Goal: Task Accomplishment & Management: Use online tool/utility

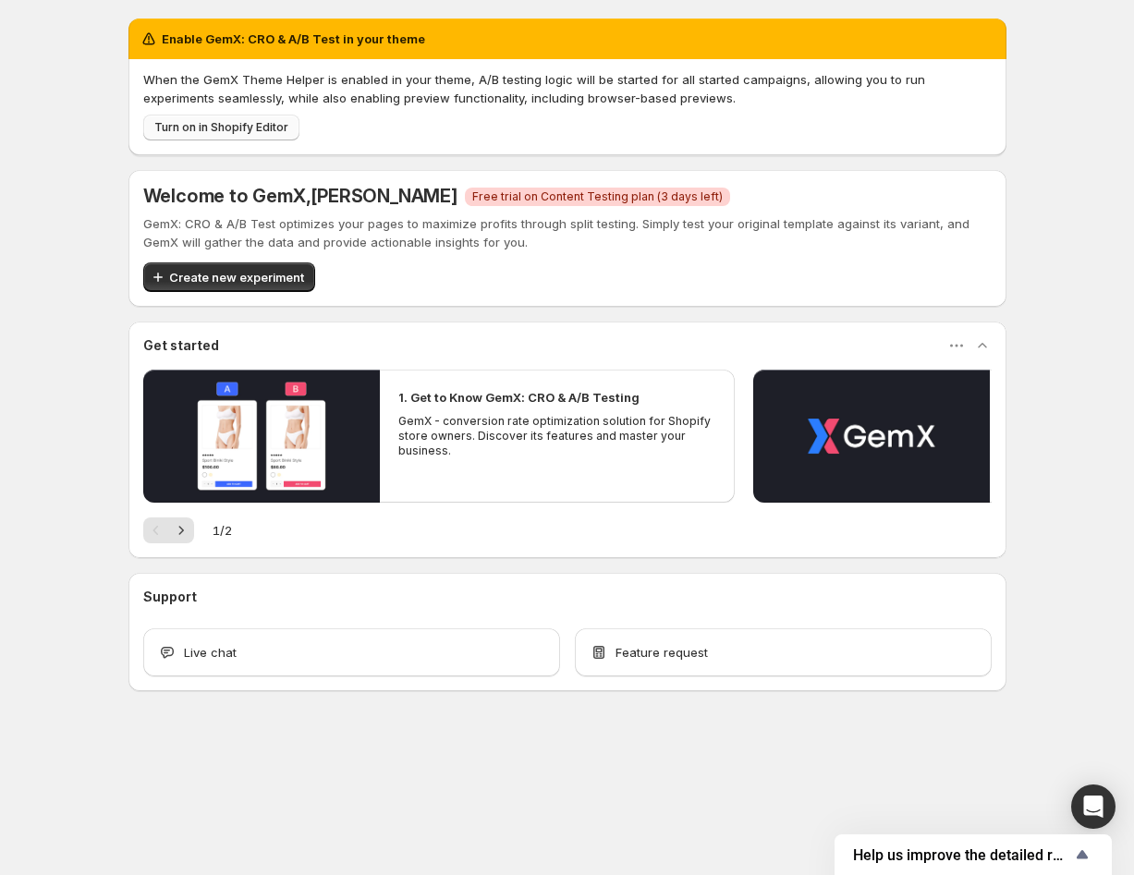
click at [243, 124] on span "Turn on in Shopify Editor" at bounding box center [221, 127] width 134 height 15
click at [220, 284] on span "Create new experiment" at bounding box center [236, 277] width 135 height 18
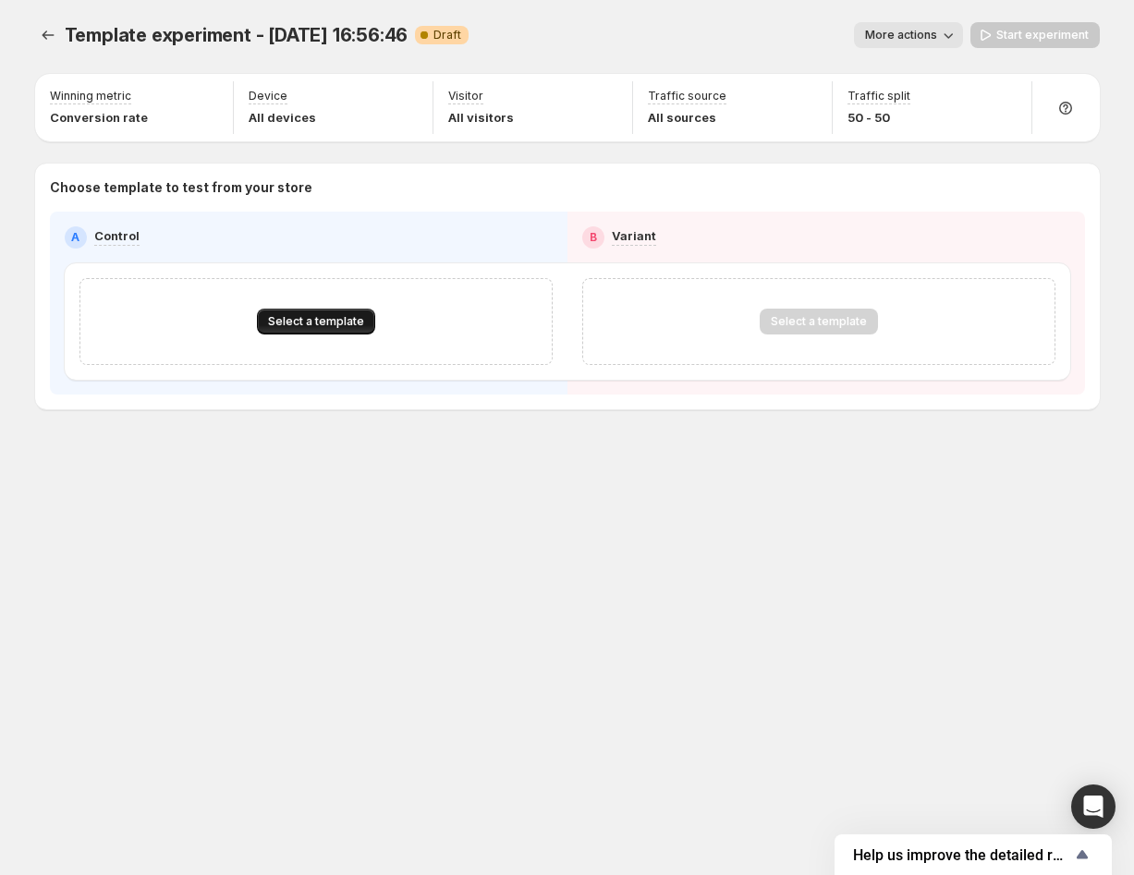
click at [305, 325] on span "Select a template" at bounding box center [316, 321] width 96 height 15
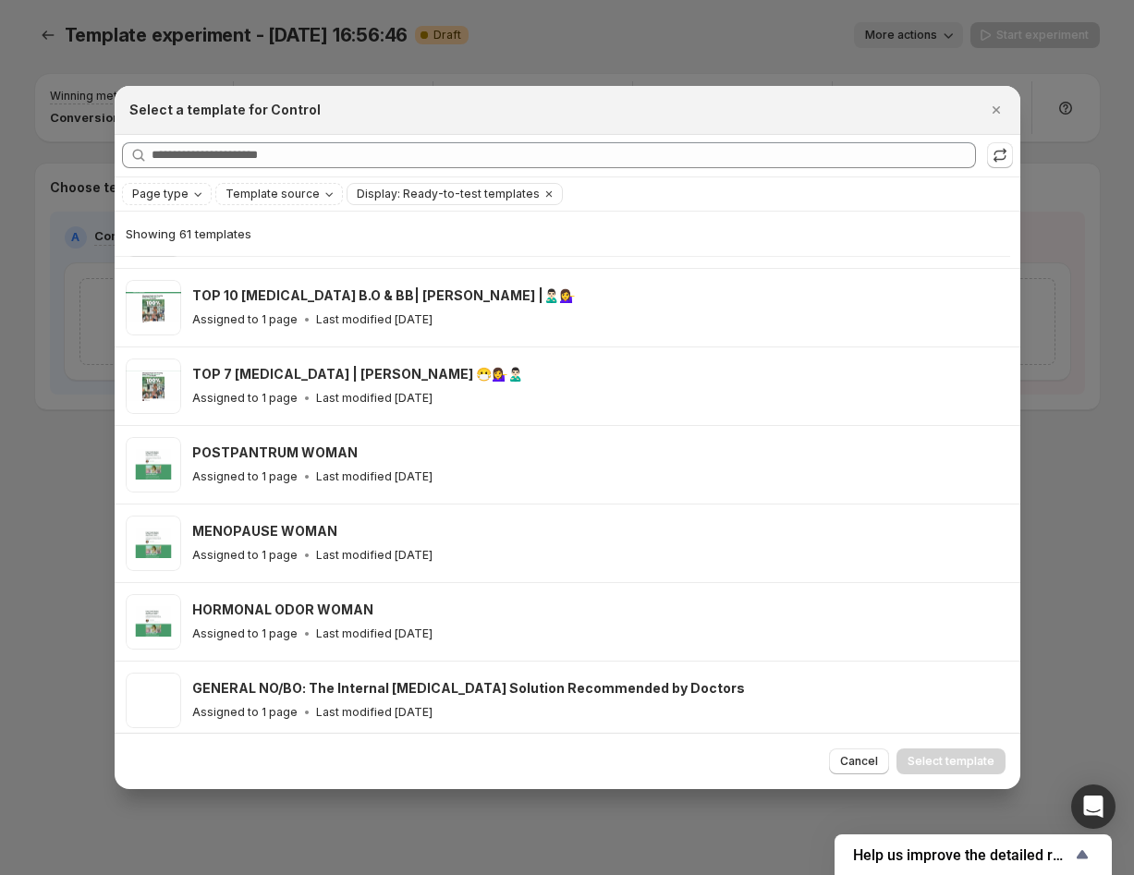
scroll to position [357, 0]
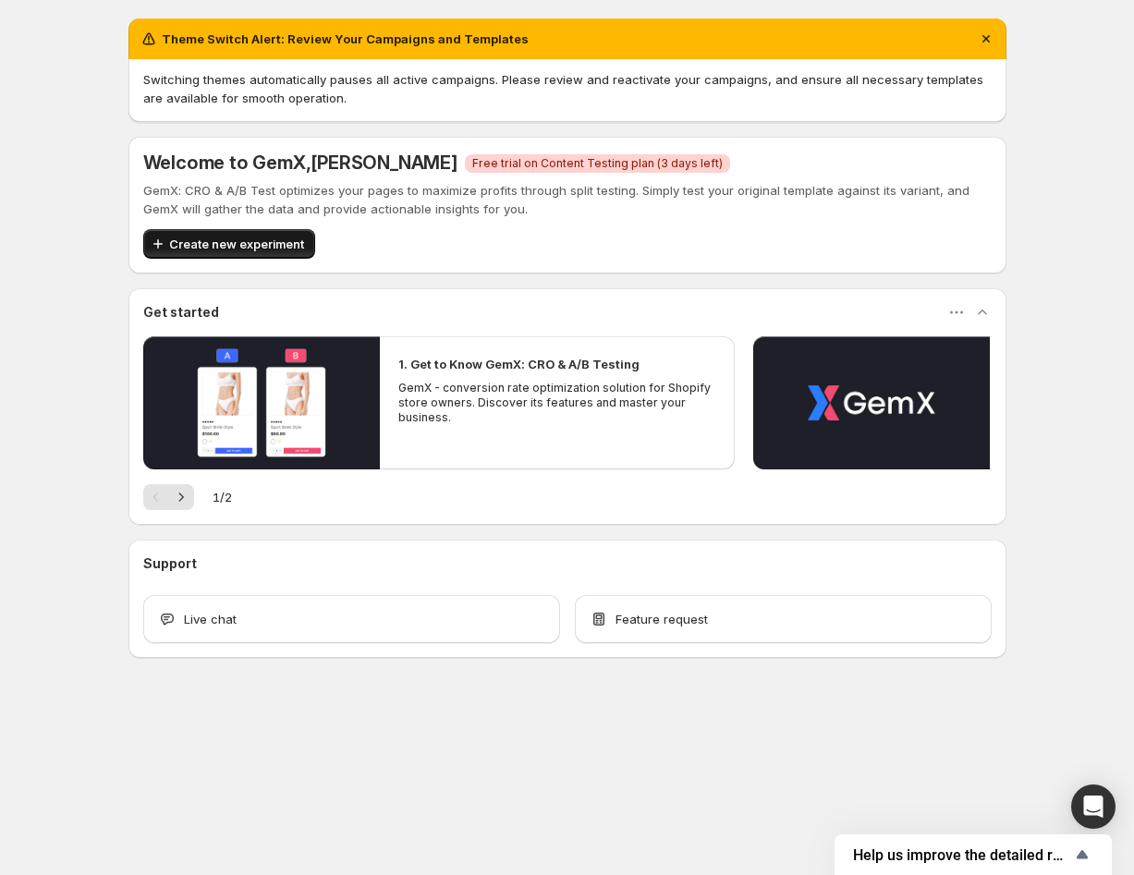
click at [214, 246] on span "Create new experiment" at bounding box center [236, 244] width 135 height 18
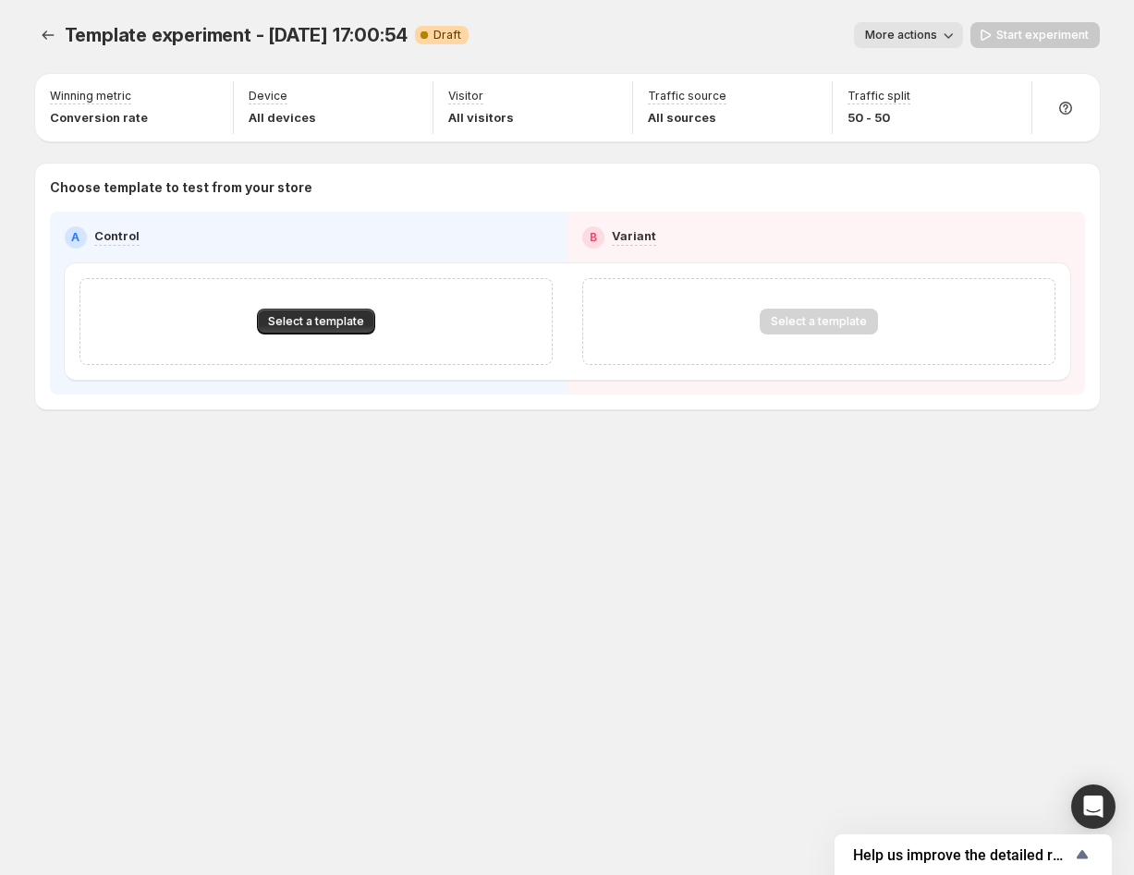
click at [302, 300] on div "Select a template" at bounding box center [315, 321] width 473 height 87
click at [309, 307] on div "Select a template" at bounding box center [315, 321] width 473 height 87
click at [315, 311] on button "Select a template" at bounding box center [316, 322] width 118 height 26
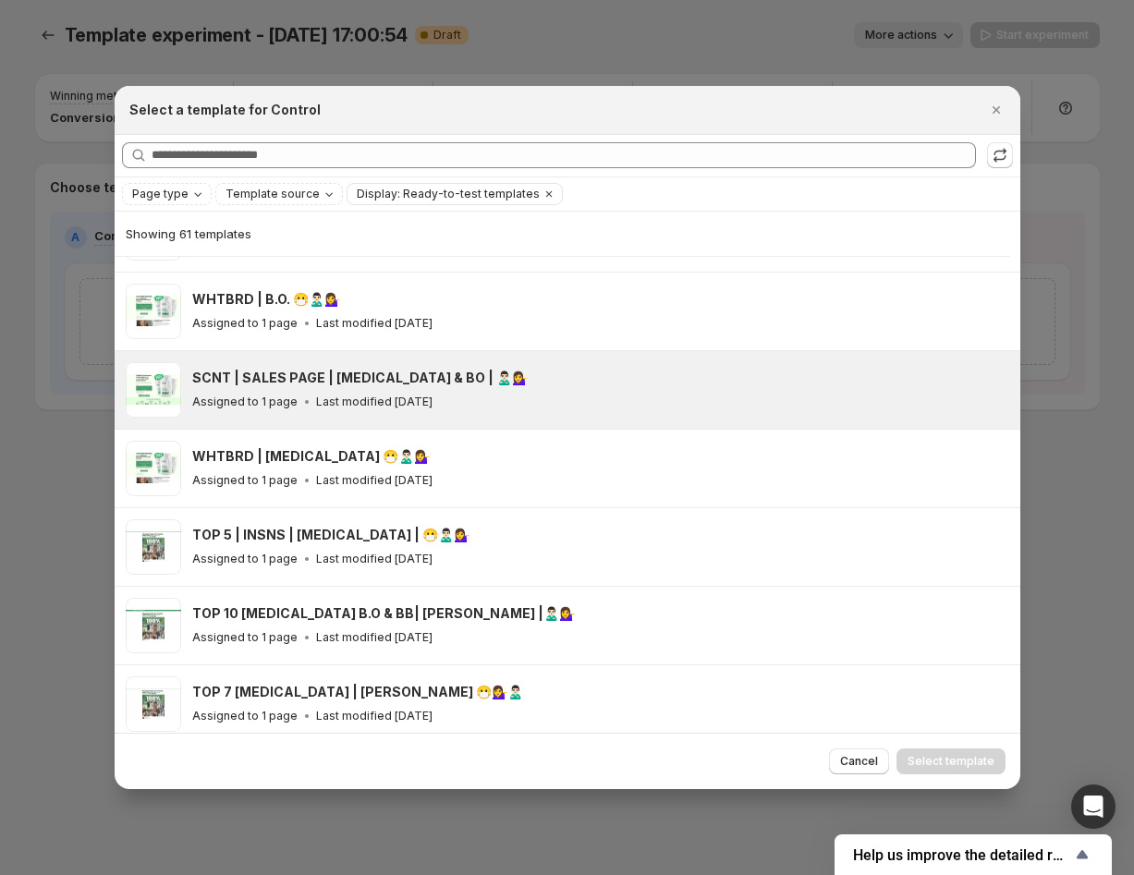
scroll to position [617, 0]
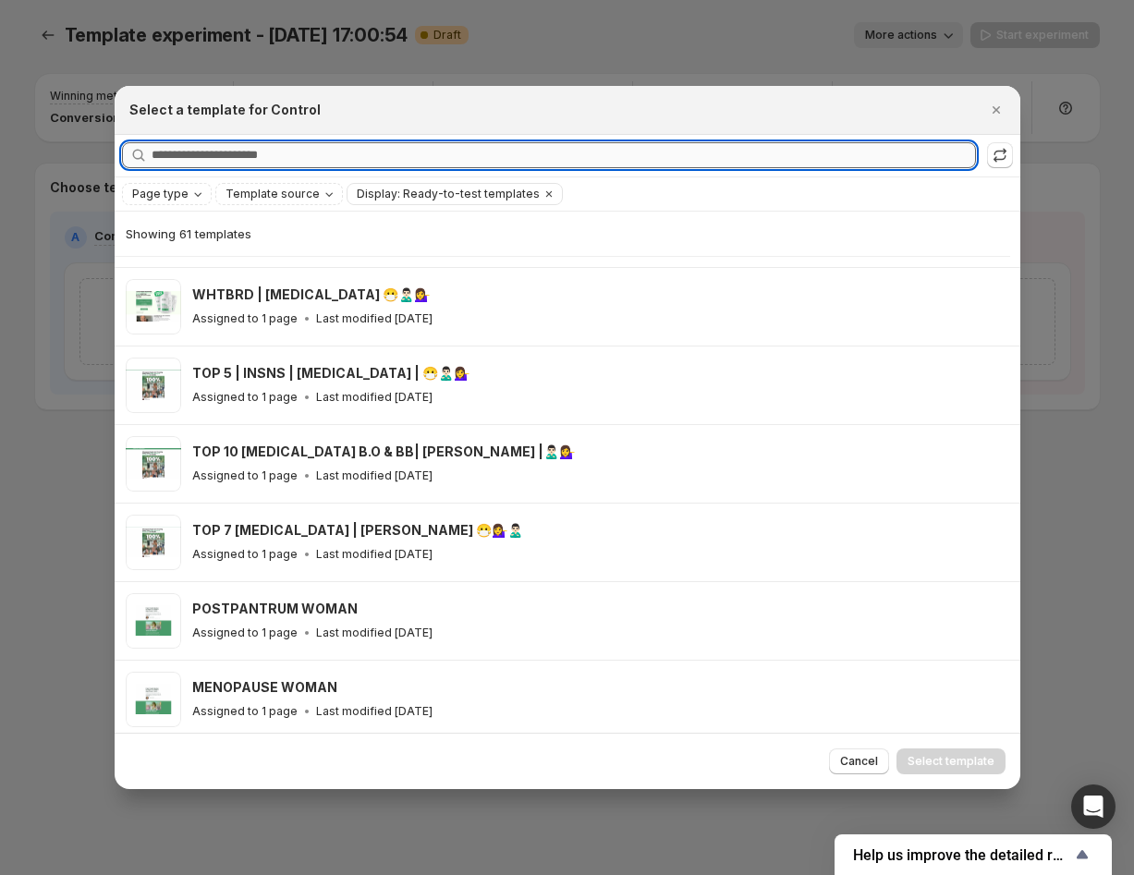
click at [238, 154] on input "Searching all templates" at bounding box center [564, 155] width 824 height 26
paste input "**********"
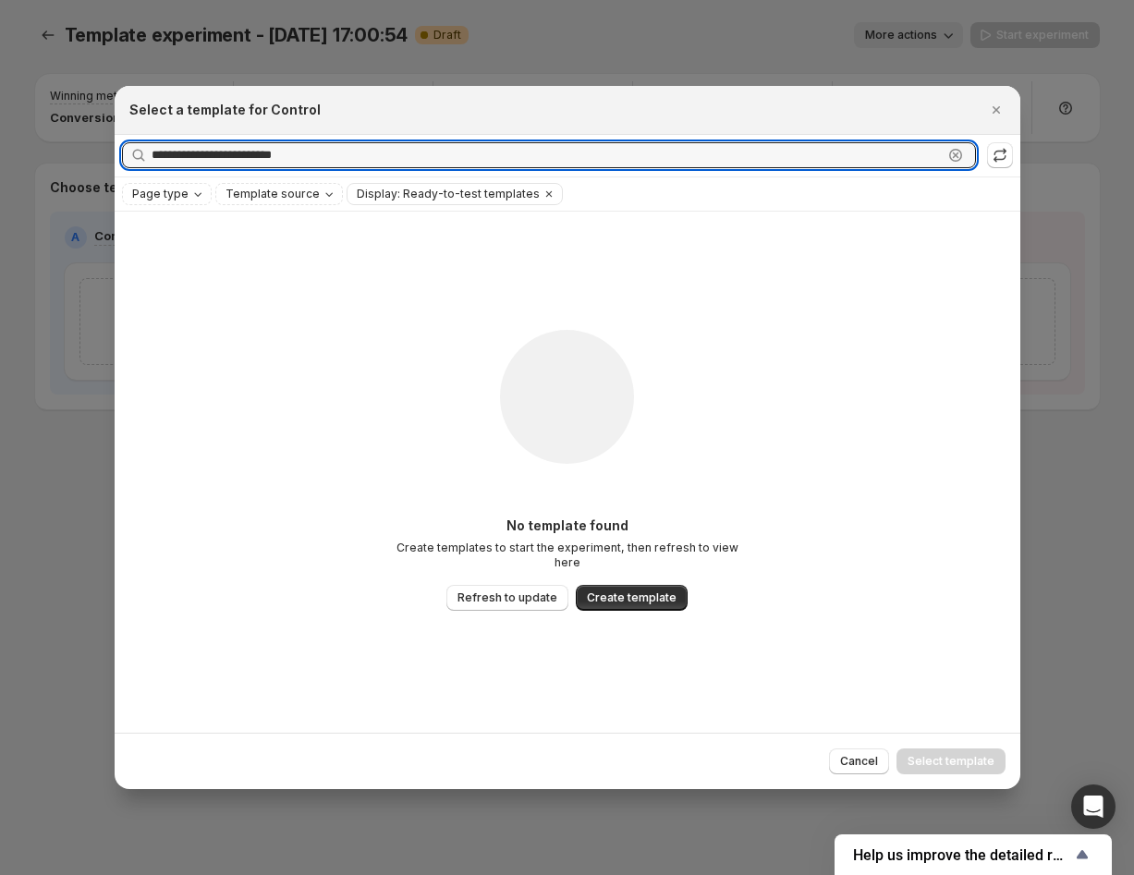
type input "**********"
click at [951, 158] on icon ":rf:" at bounding box center [955, 155] width 13 height 13
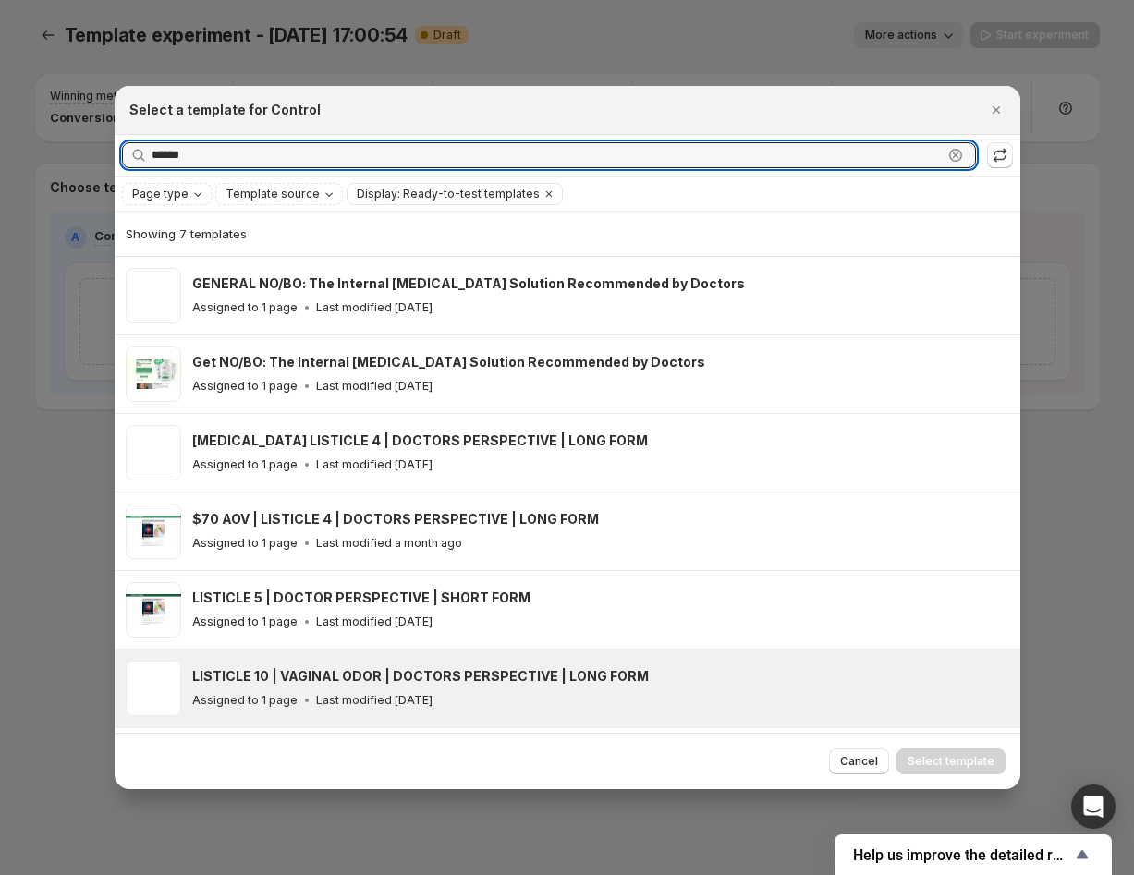
scroll to position [69, 0]
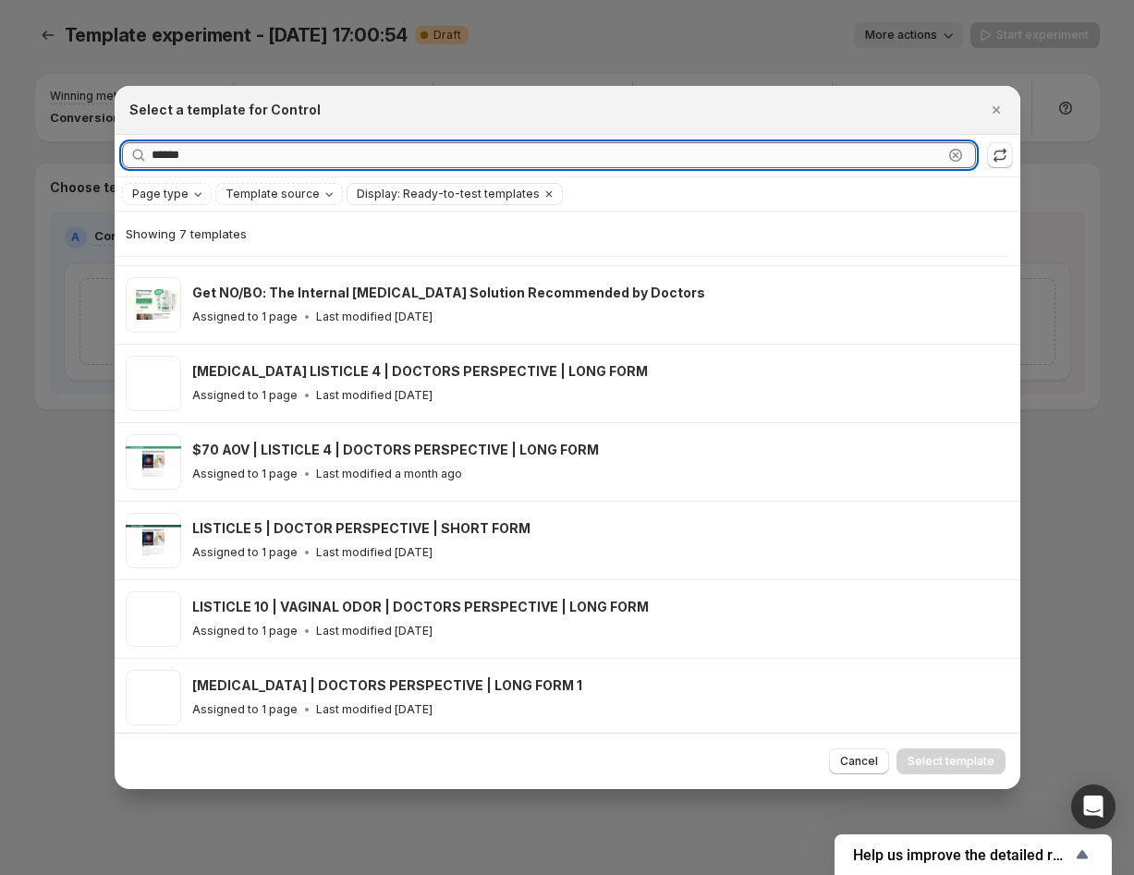
click at [283, 152] on input "******" at bounding box center [547, 155] width 791 height 26
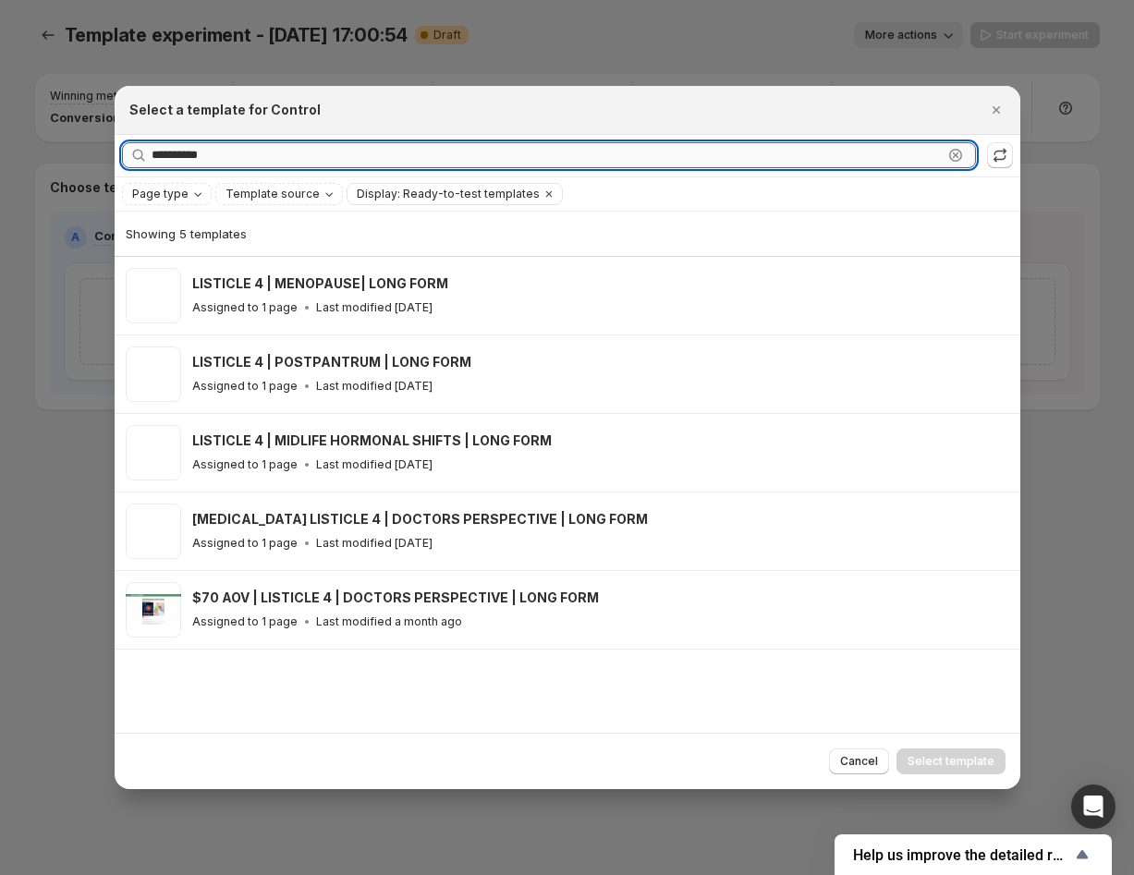
scroll to position [0, 0]
type input "**********"
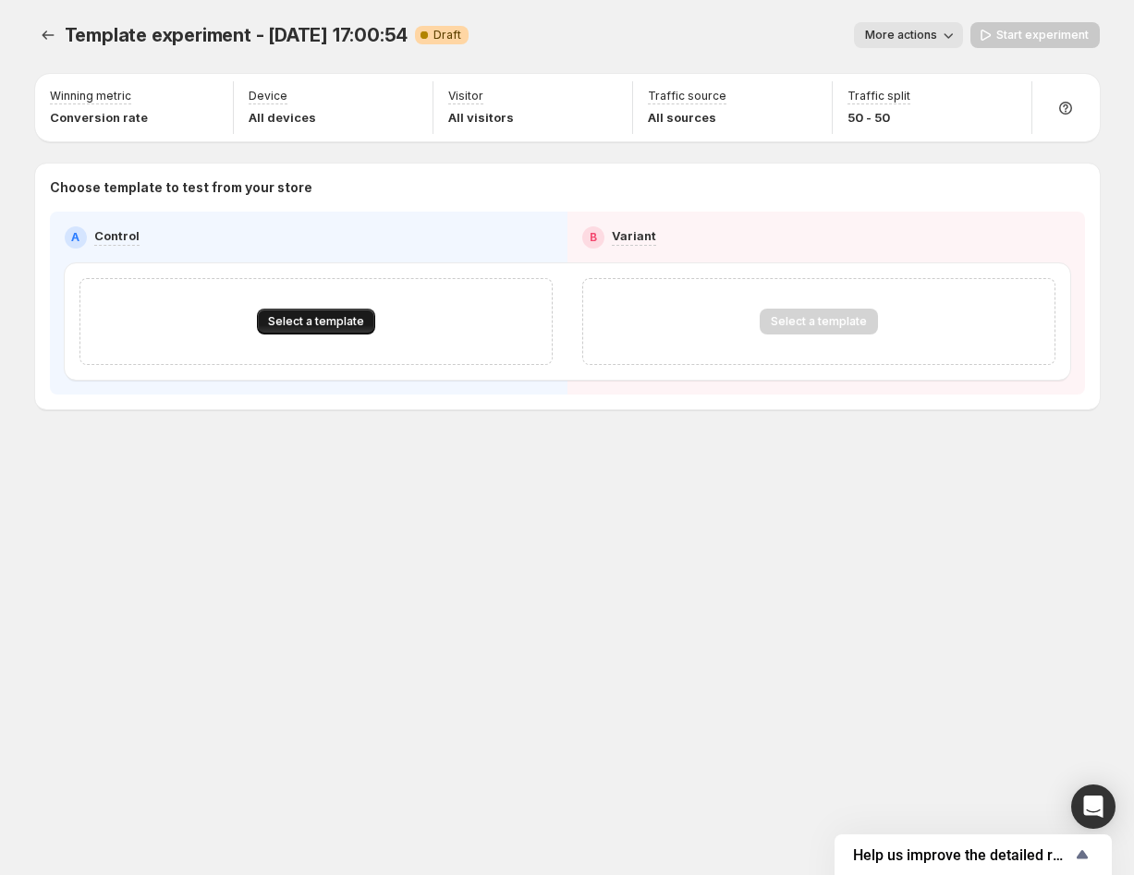
click at [309, 325] on span "Select a template" at bounding box center [316, 321] width 96 height 15
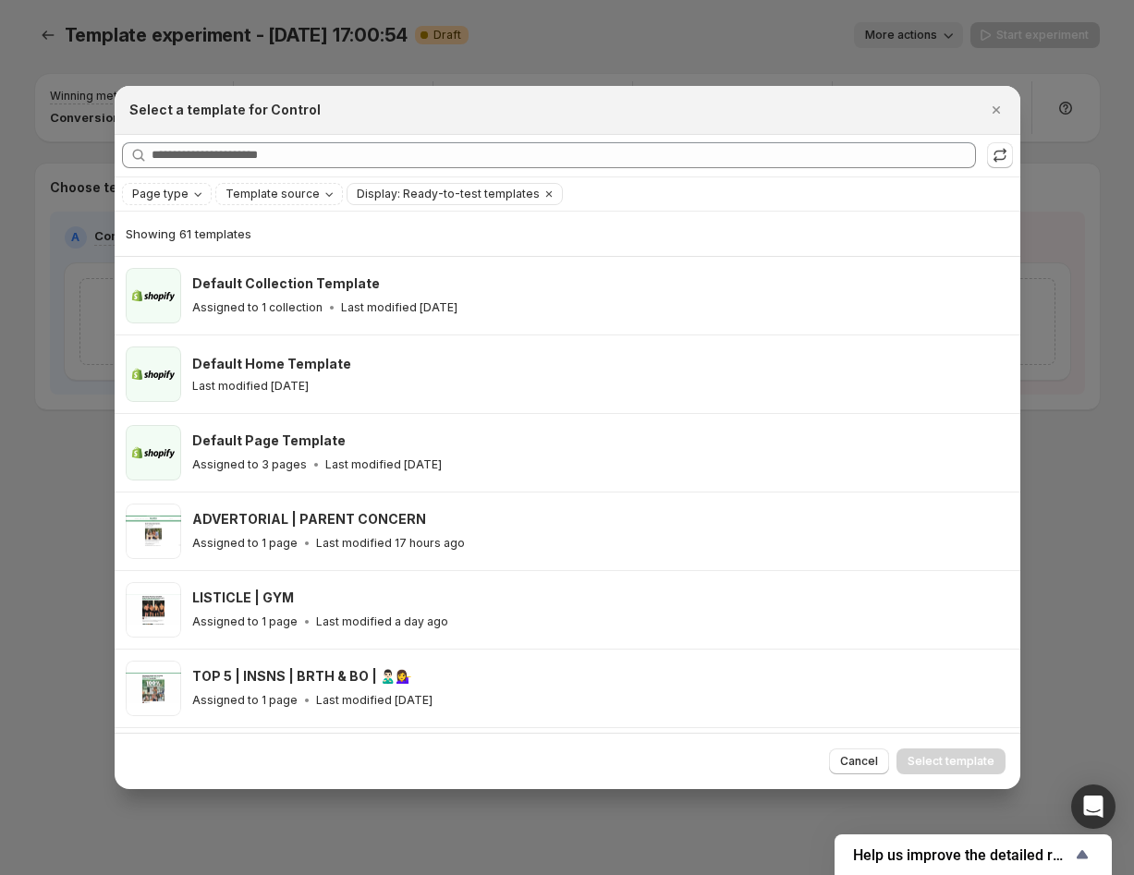
click at [93, 71] on div at bounding box center [567, 437] width 1134 height 875
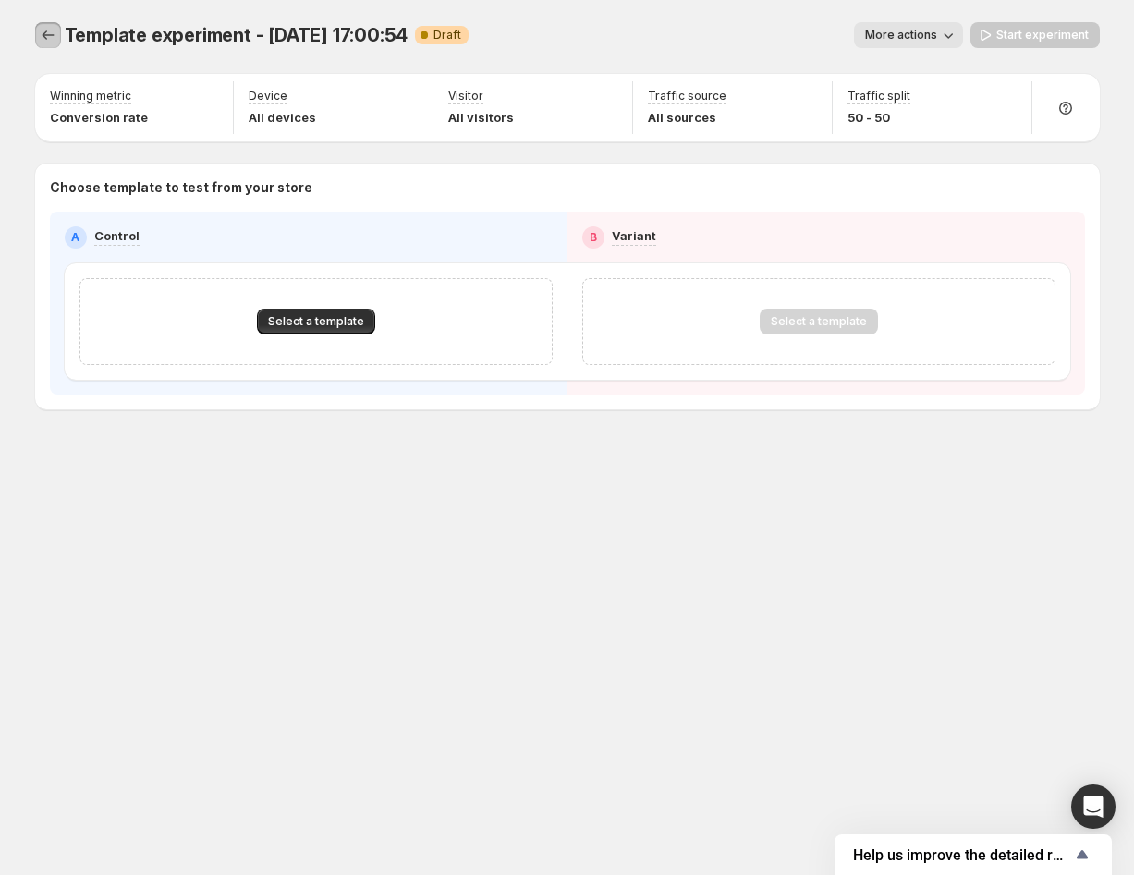
click at [54, 24] on button "Experiments" at bounding box center [48, 35] width 26 height 26
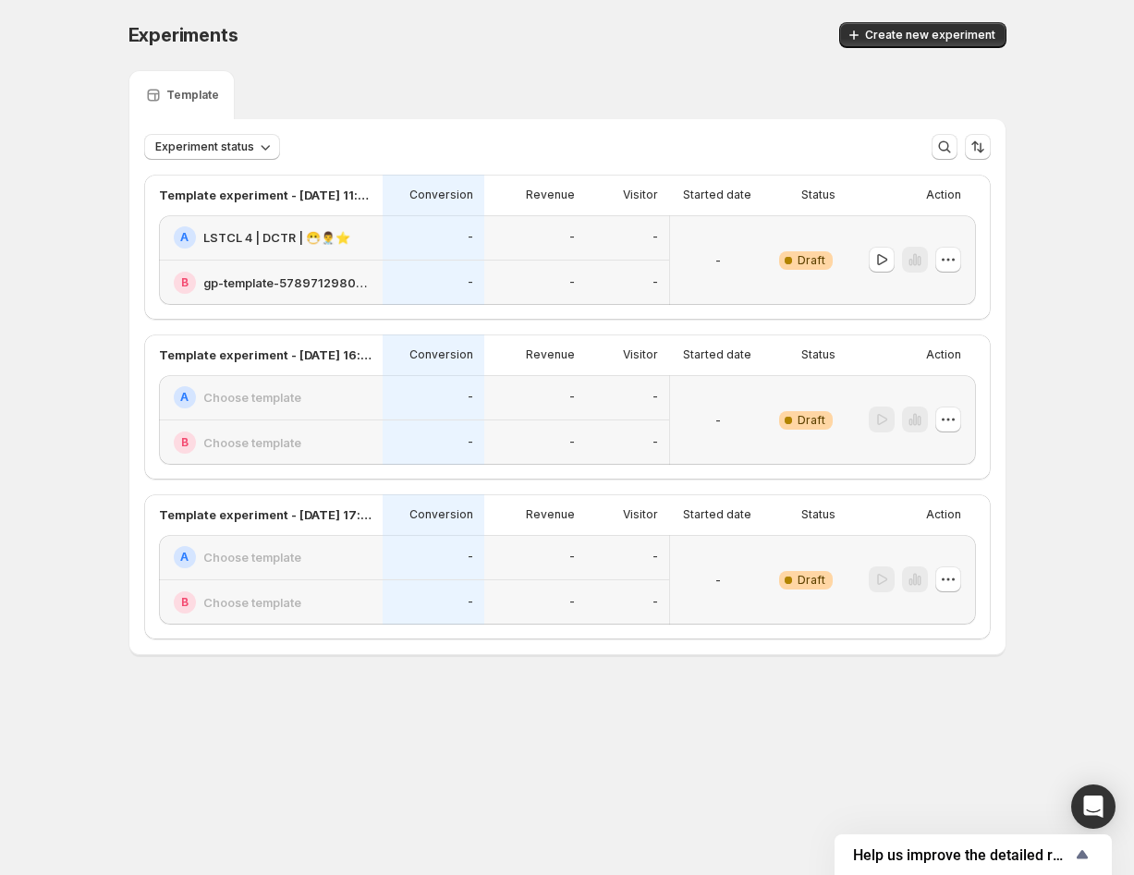
click at [50, 39] on div "Experiments. This page is ready Experiments Create new experiment Template Expe…" at bounding box center [567, 377] width 1134 height 755
click at [946, 266] on icon "button" at bounding box center [948, 259] width 18 height 18
click at [928, 387] on span "Delete" at bounding box center [933, 391] width 37 height 15
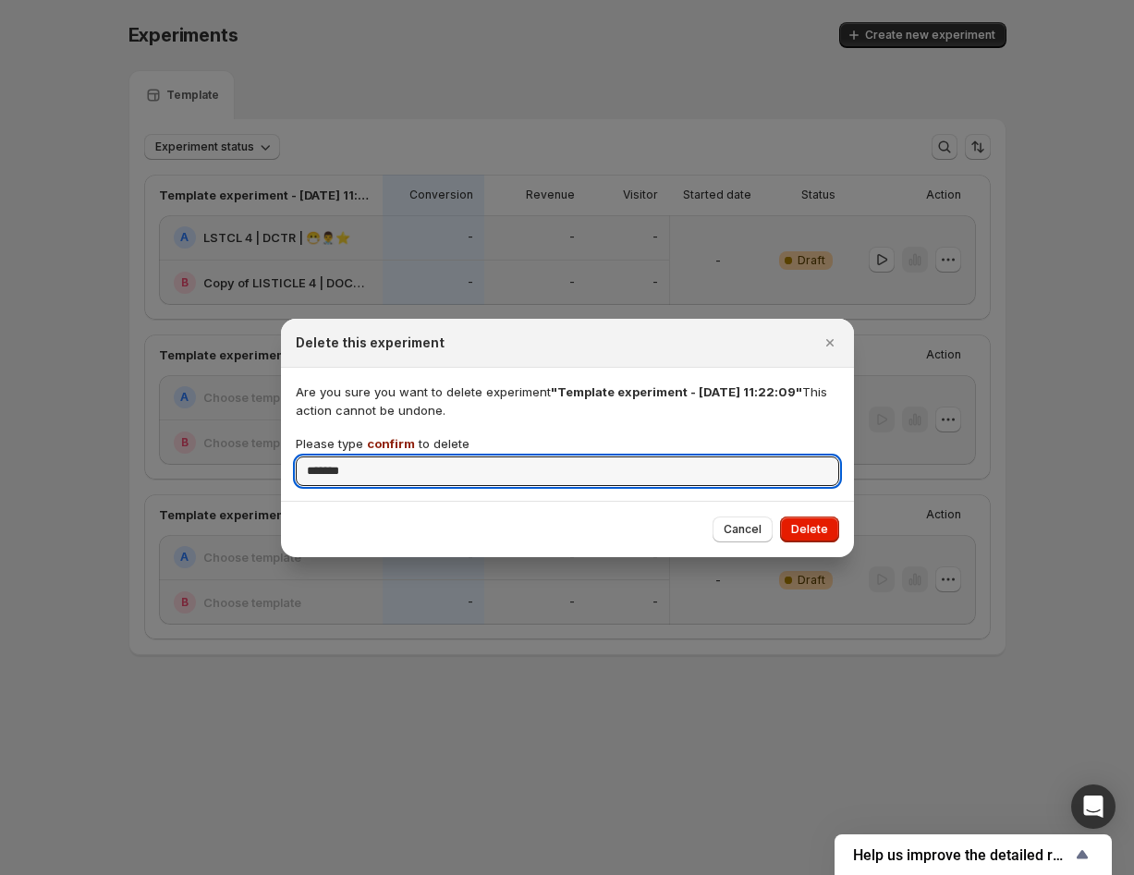
type input "*******"
click at [830, 541] on div "Cancel Delete" at bounding box center [567, 529] width 573 height 56
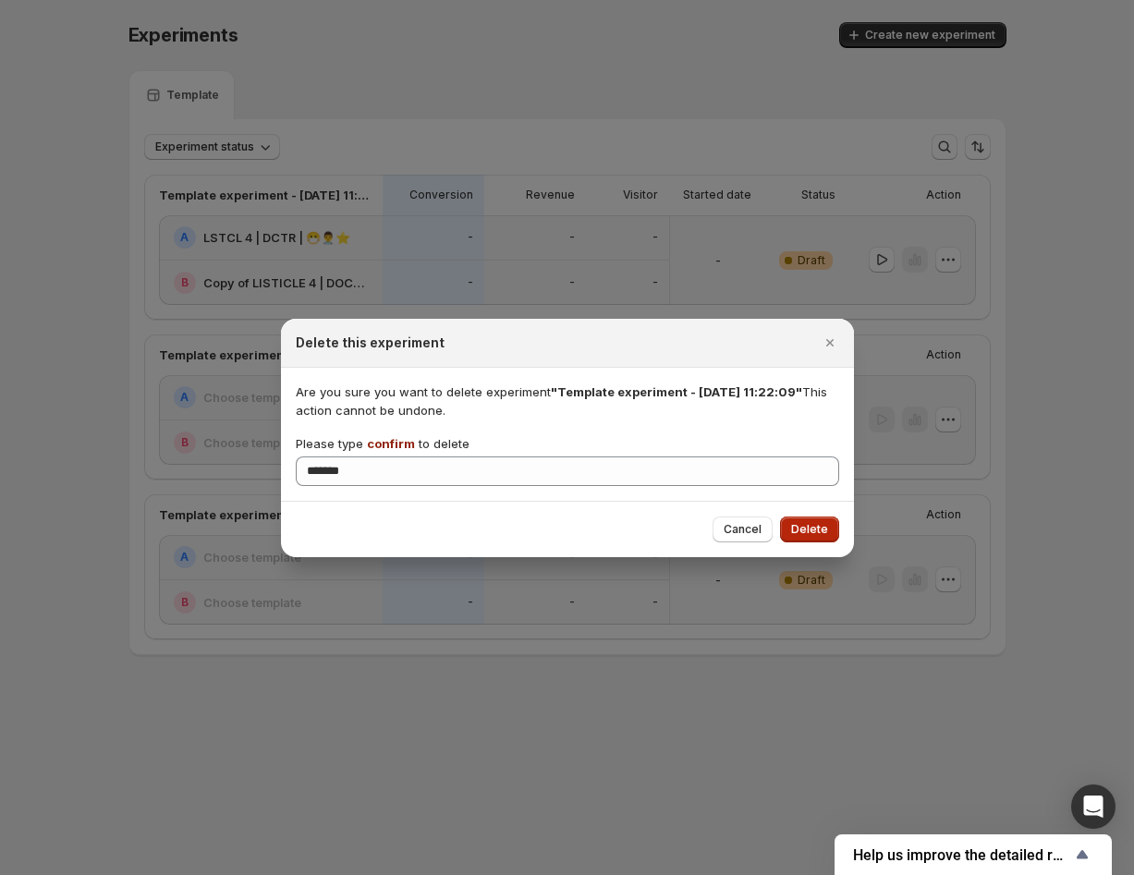
click at [830, 523] on button "Delete" at bounding box center [809, 529] width 59 height 26
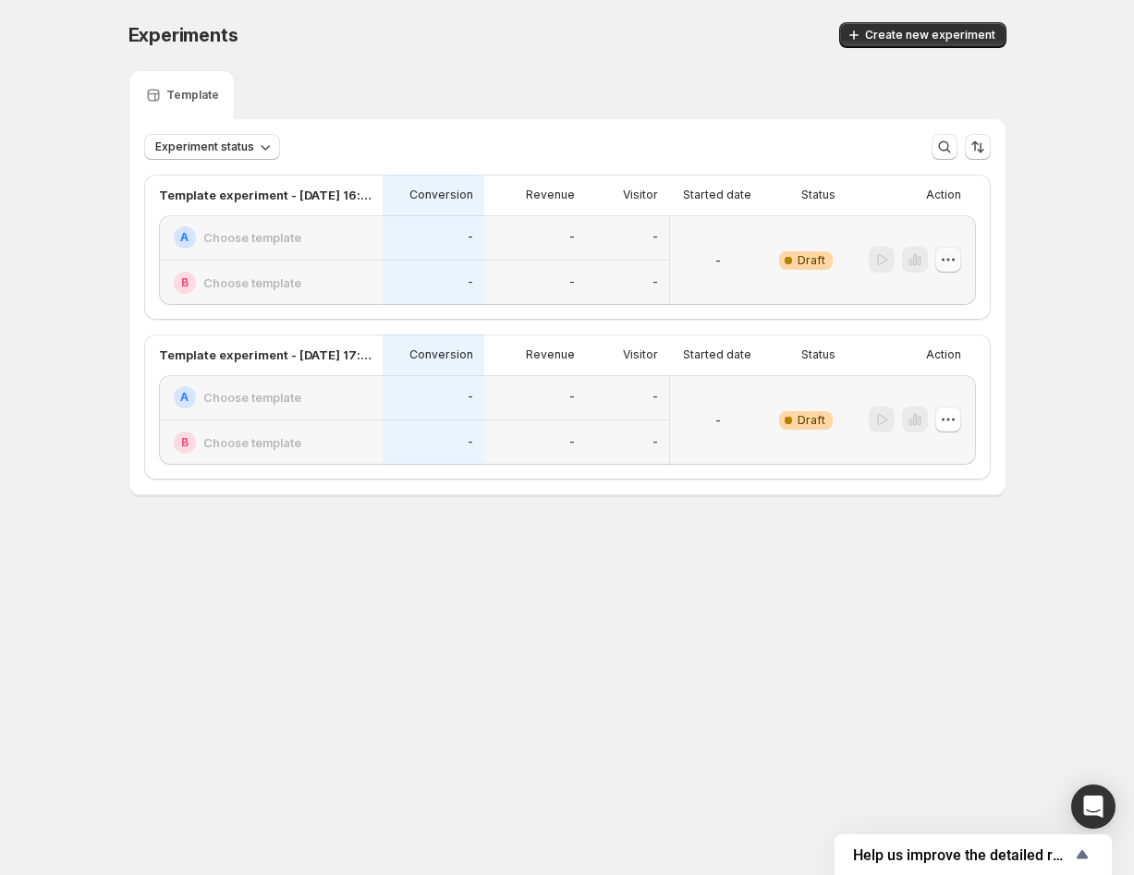
click at [958, 263] on button "button" at bounding box center [948, 260] width 26 height 26
click at [905, 395] on icon "button" at bounding box center [900, 391] width 18 height 18
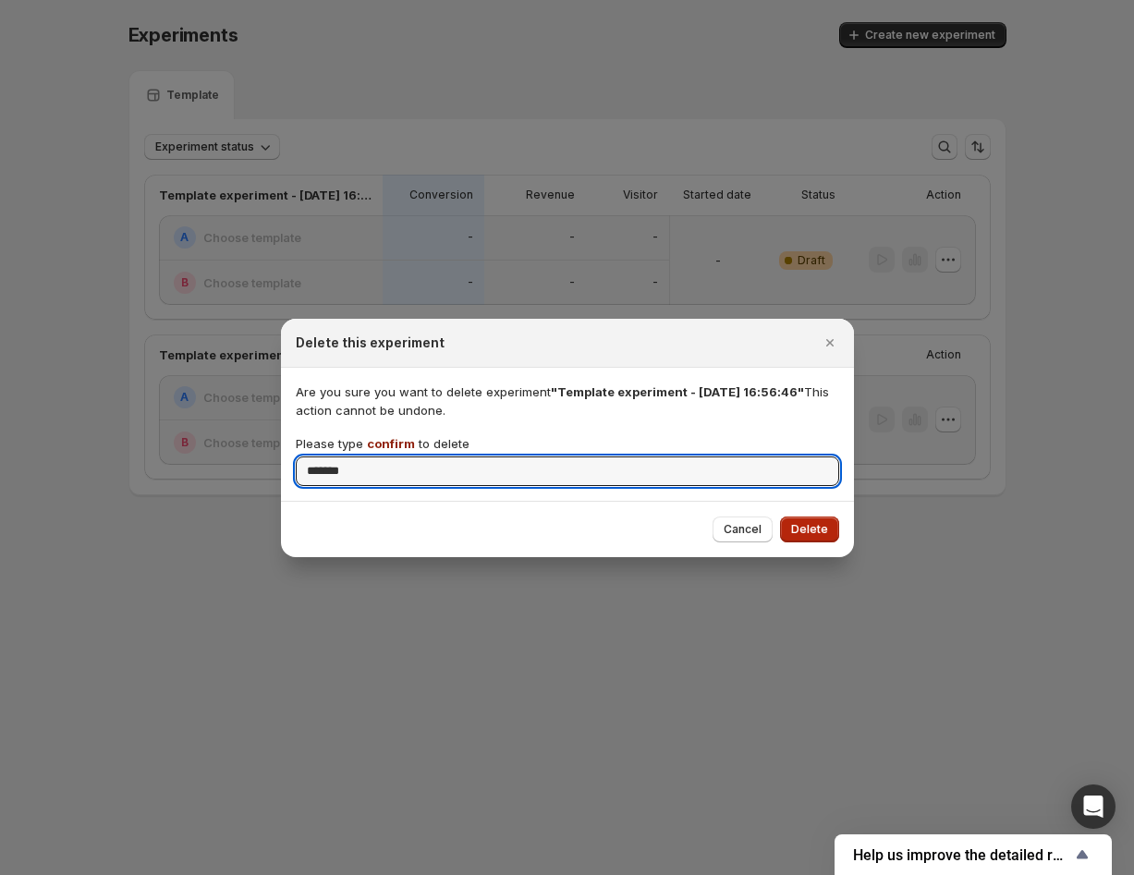
type input "*******"
drag, startPoint x: 809, startPoint y: 537, endPoint x: 813, endPoint y: 509, distance: 28.0
click at [809, 536] on button "Delete" at bounding box center [809, 529] width 59 height 26
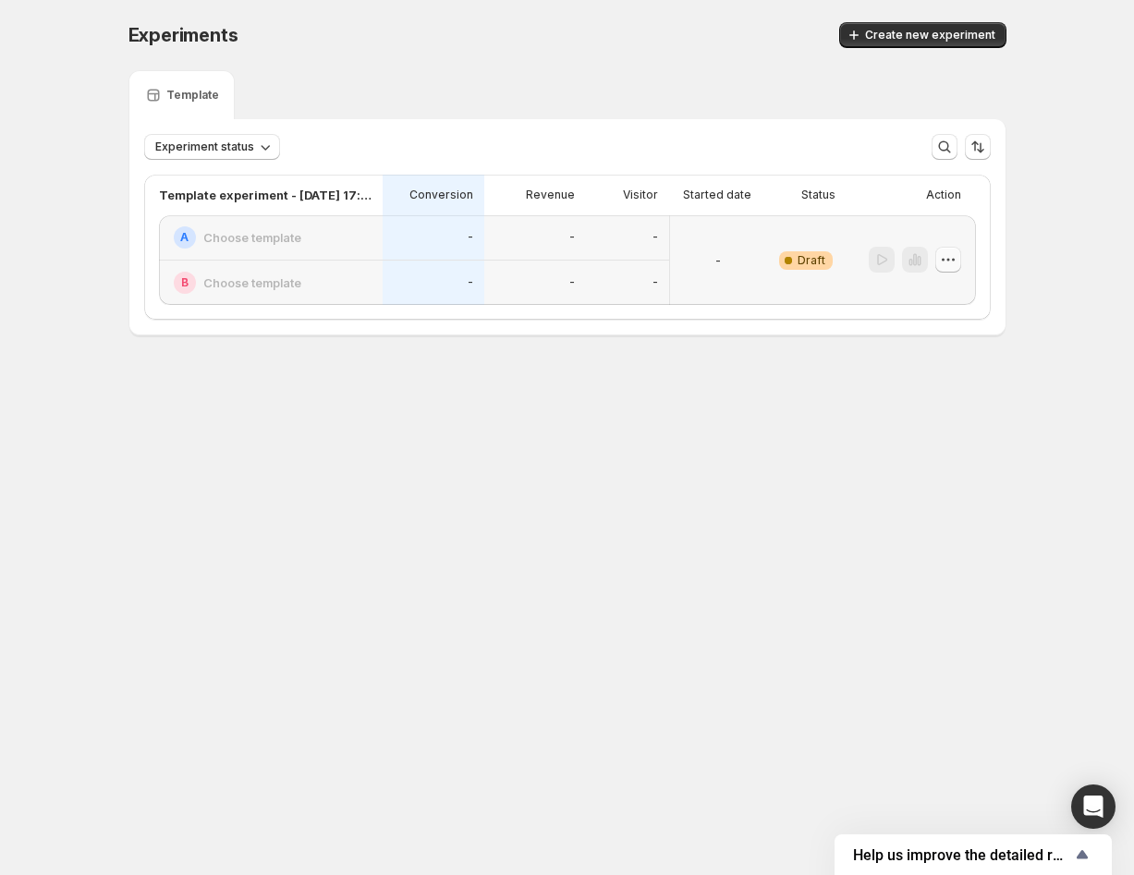
click at [953, 260] on icon "button" at bounding box center [953, 260] width 3 height 3
click at [917, 394] on span "Delete" at bounding box center [933, 391] width 37 height 15
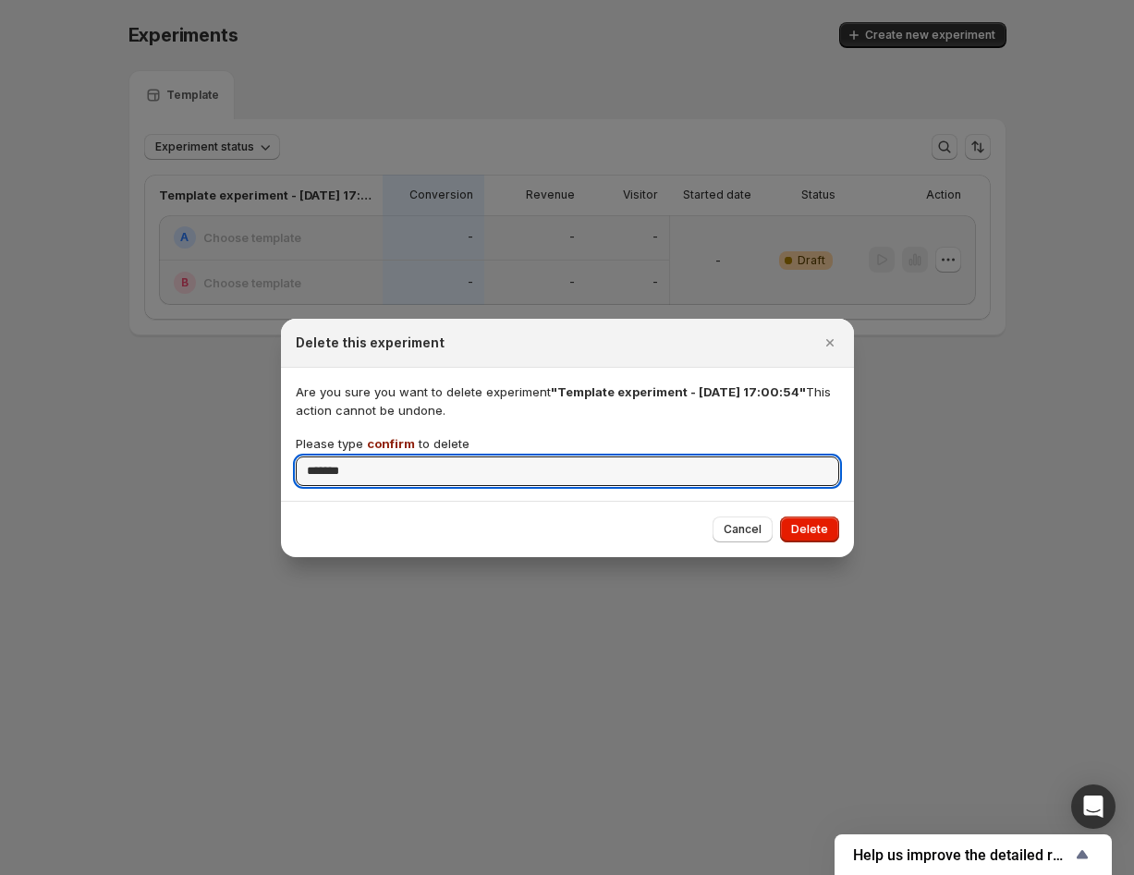
type input "*******"
click at [826, 545] on div "Cancel Delete" at bounding box center [567, 529] width 573 height 56
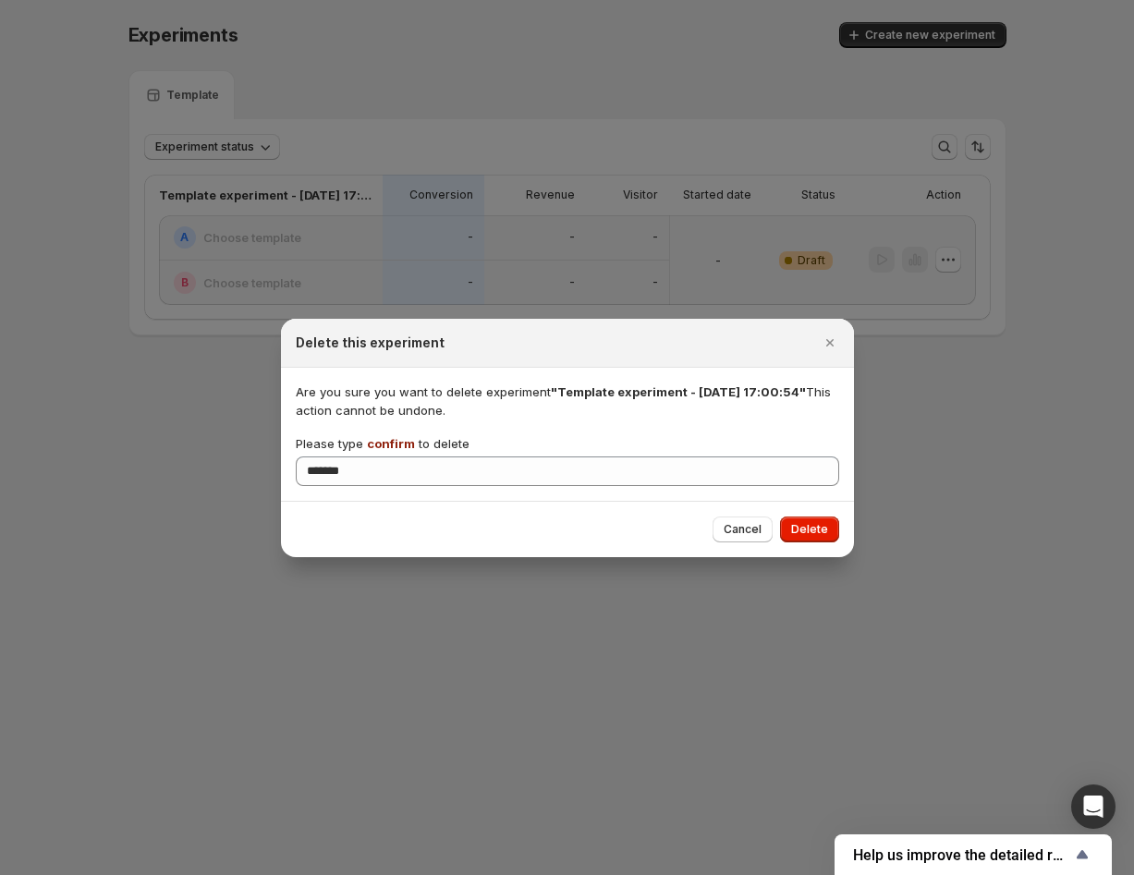
click at [813, 526] on span "Delete" at bounding box center [809, 529] width 37 height 15
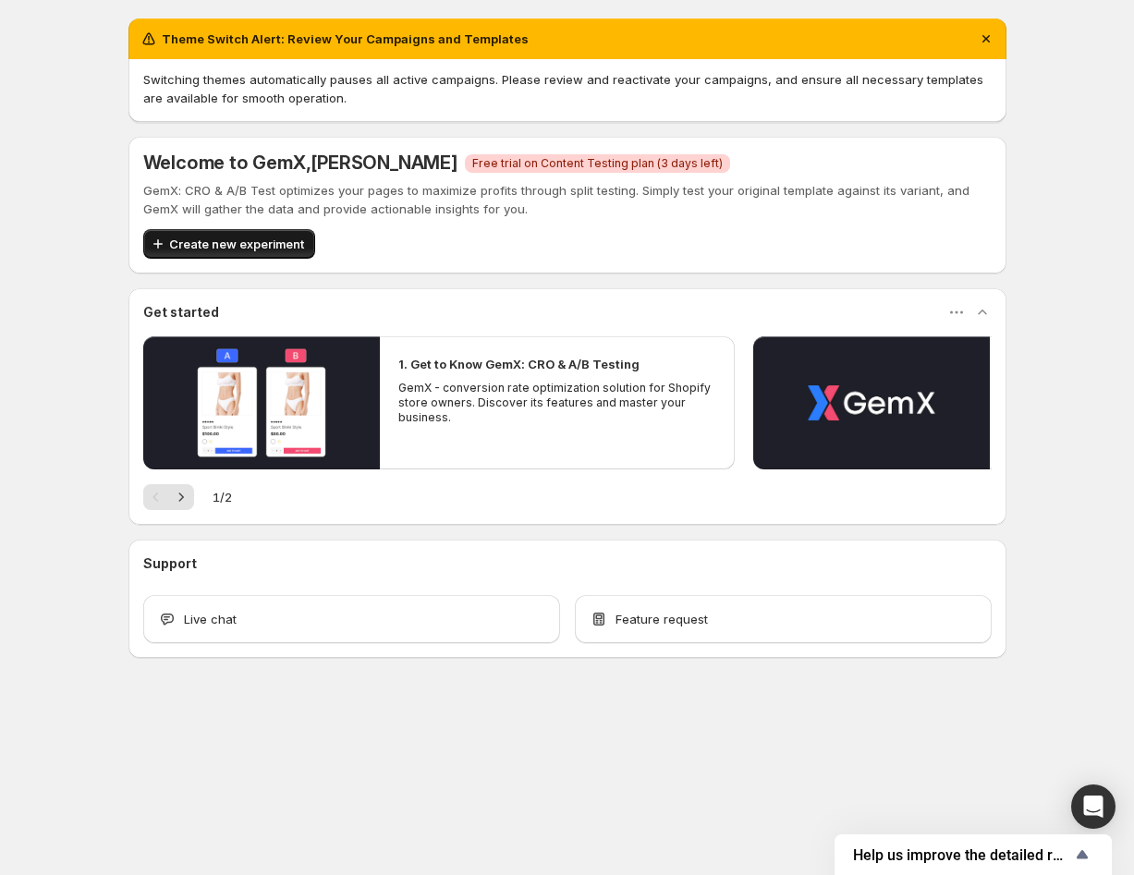
click at [217, 245] on span "Create new experiment" at bounding box center [236, 244] width 135 height 18
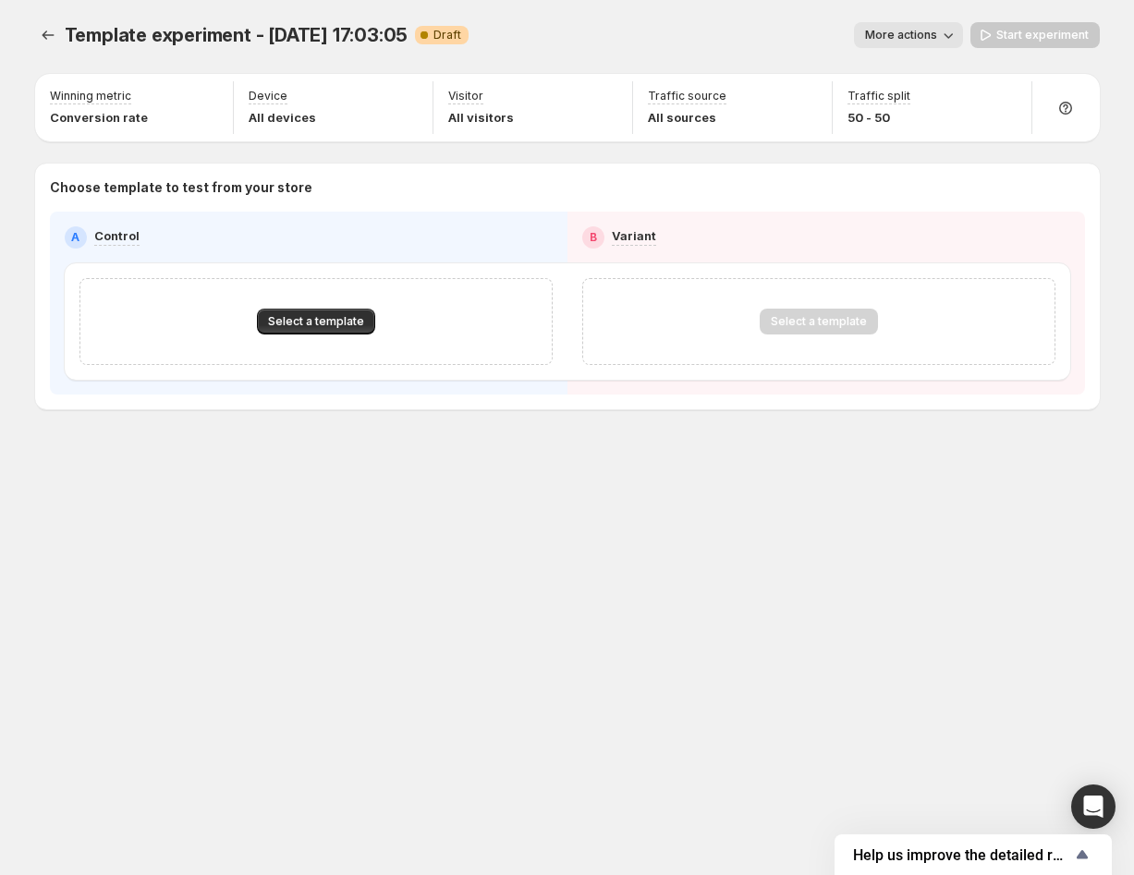
click at [319, 301] on div "Select a template" at bounding box center [315, 321] width 473 height 87
click at [342, 335] on div "Select a template" at bounding box center [315, 321] width 473 height 87
click at [343, 327] on span "Select a template" at bounding box center [316, 321] width 96 height 15
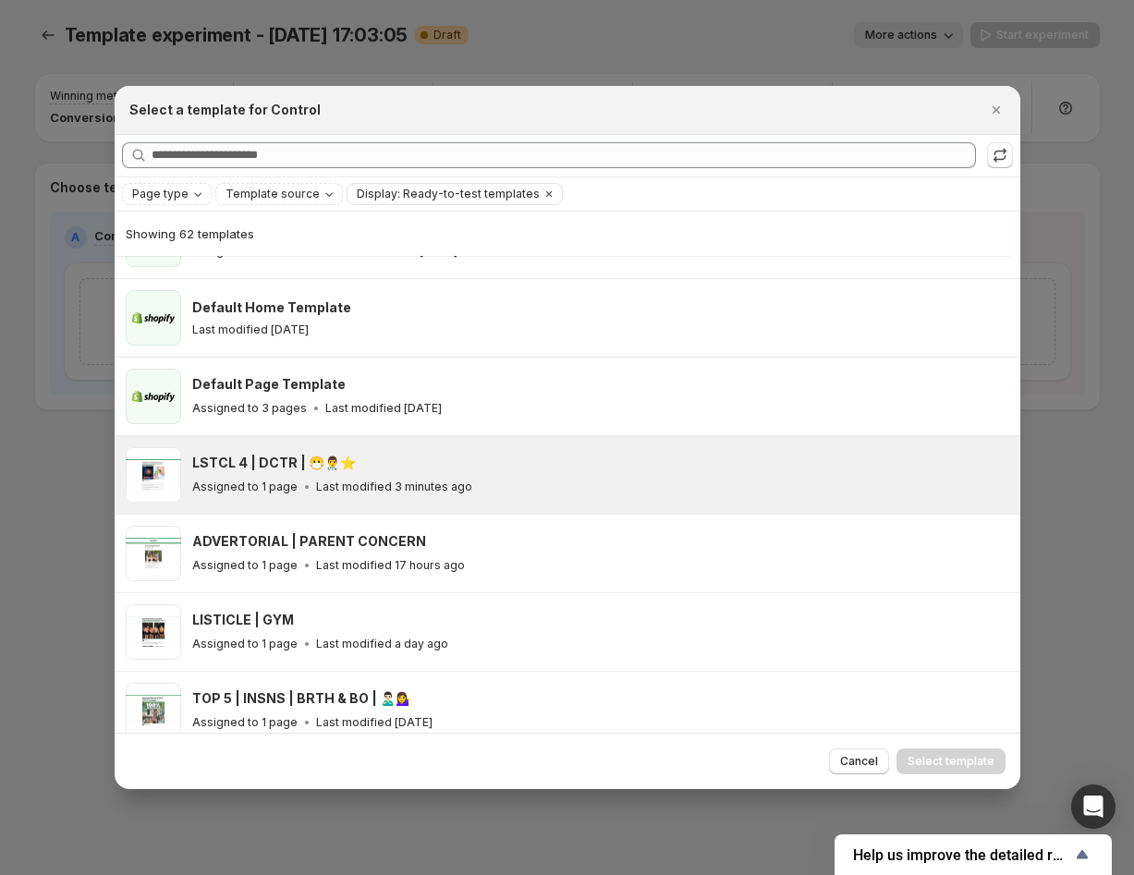
scroll to position [80, 0]
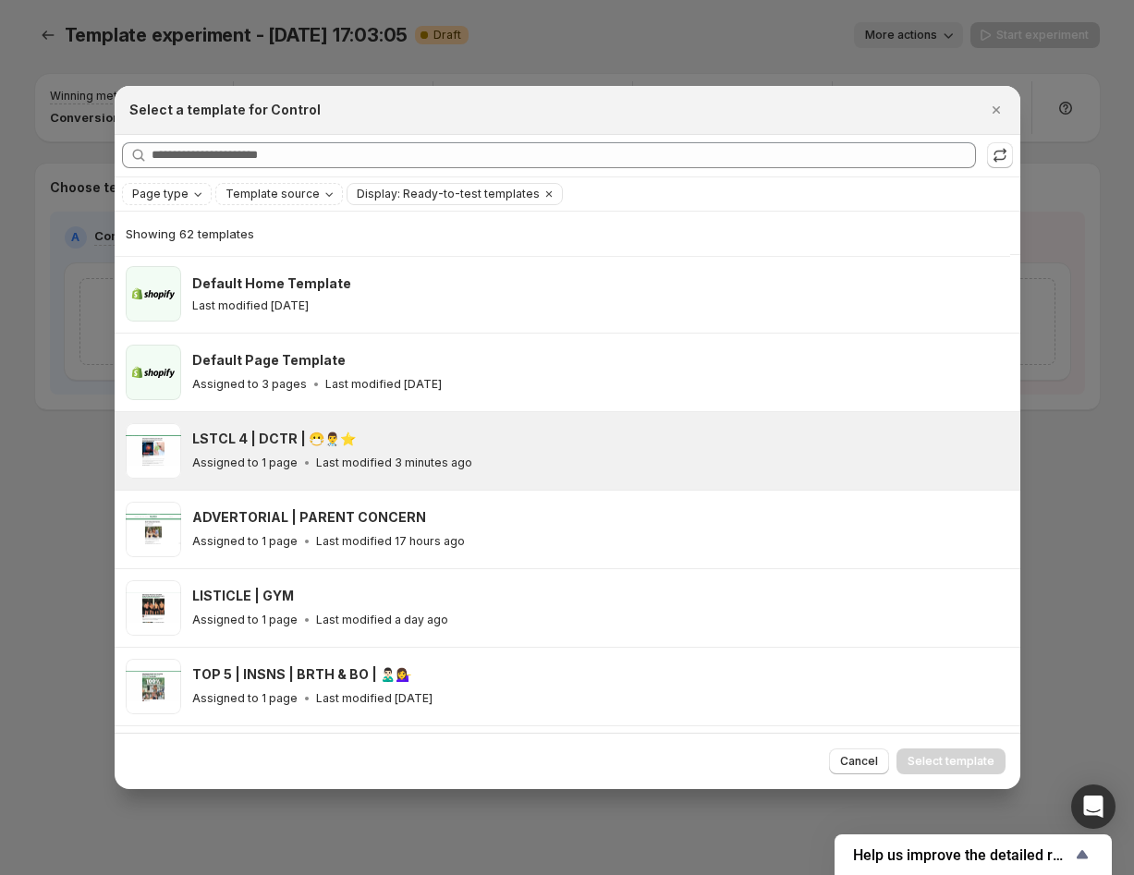
click at [335, 443] on h3 "LSTCL 4 | DCTR | 😷👨‍⚕️⭐️" at bounding box center [274, 439] width 164 height 18
click at [970, 766] on span "Select template" at bounding box center [950, 761] width 87 height 15
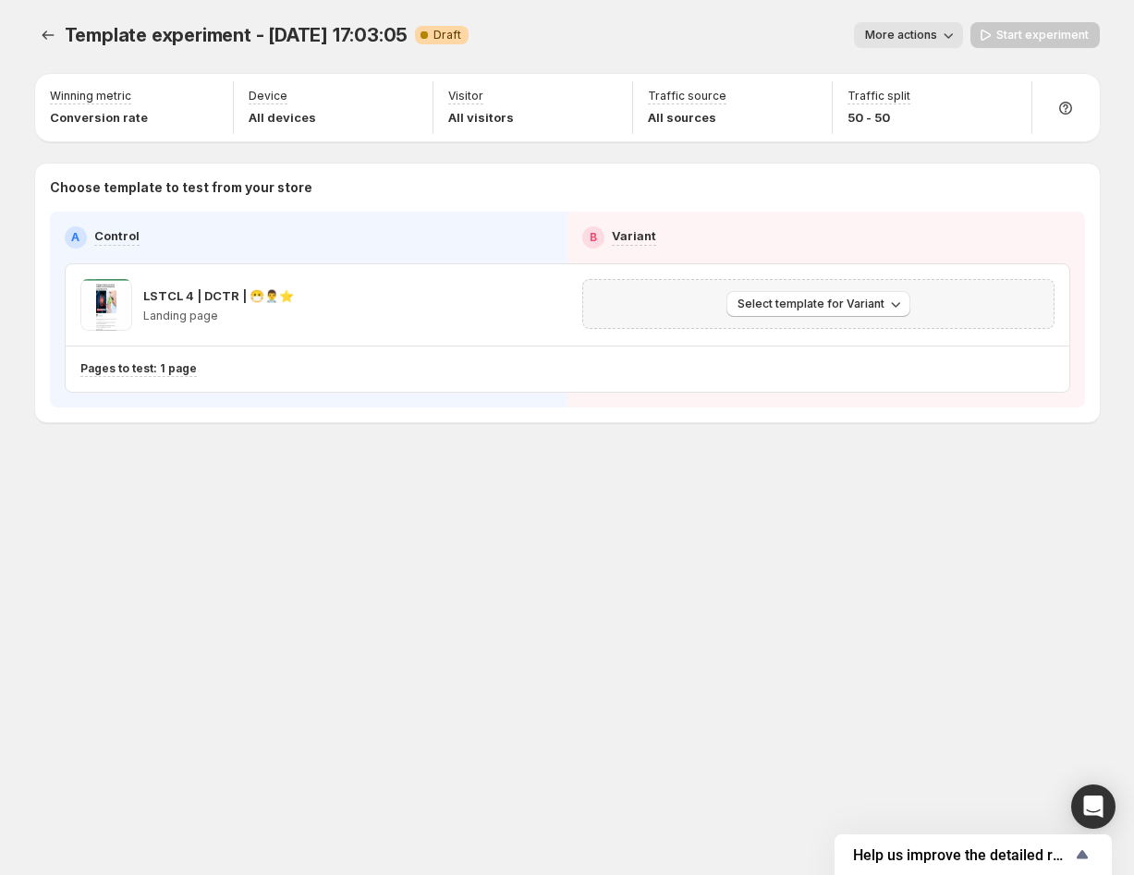
click at [725, 326] on div "Select template for Variant" at bounding box center [818, 304] width 472 height 50
click at [758, 304] on span "Select template for Variant" at bounding box center [810, 304] width 147 height 15
click at [818, 342] on span "Select an existing template" at bounding box center [804, 342] width 156 height 15
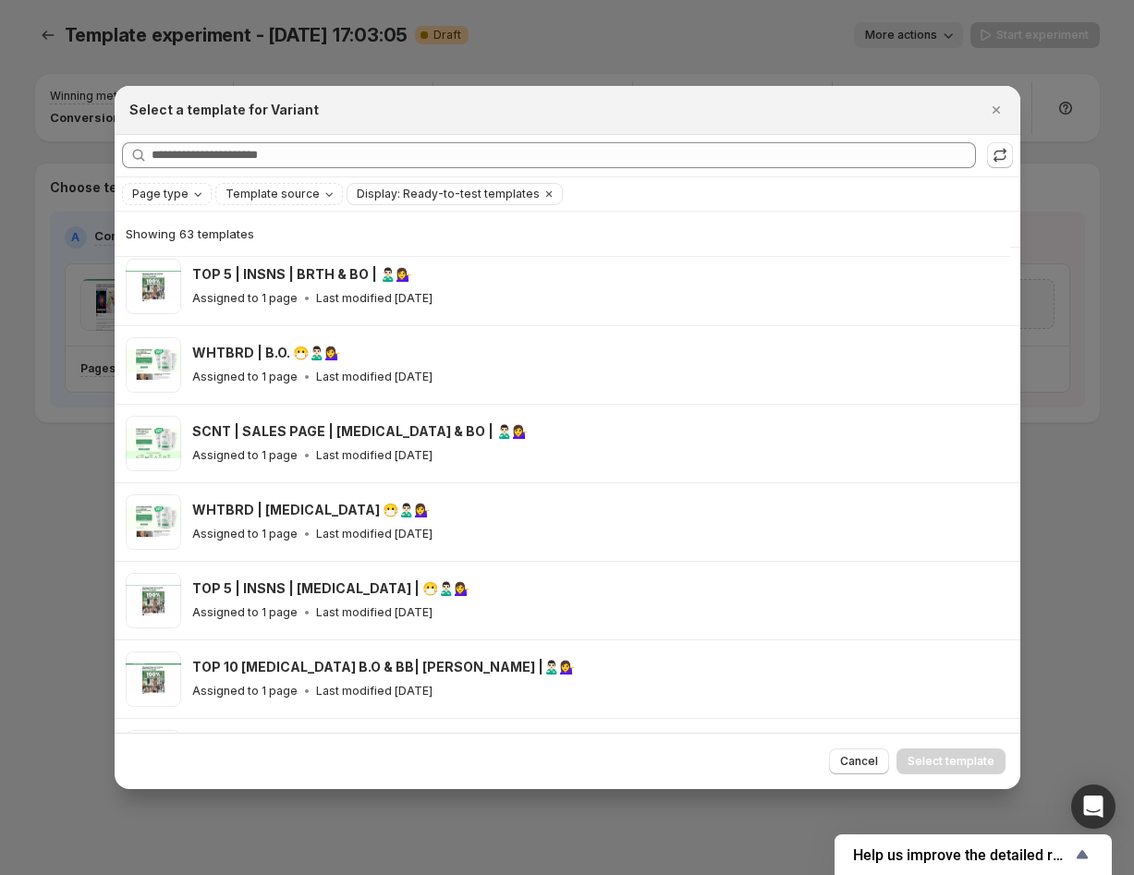
scroll to position [0, 0]
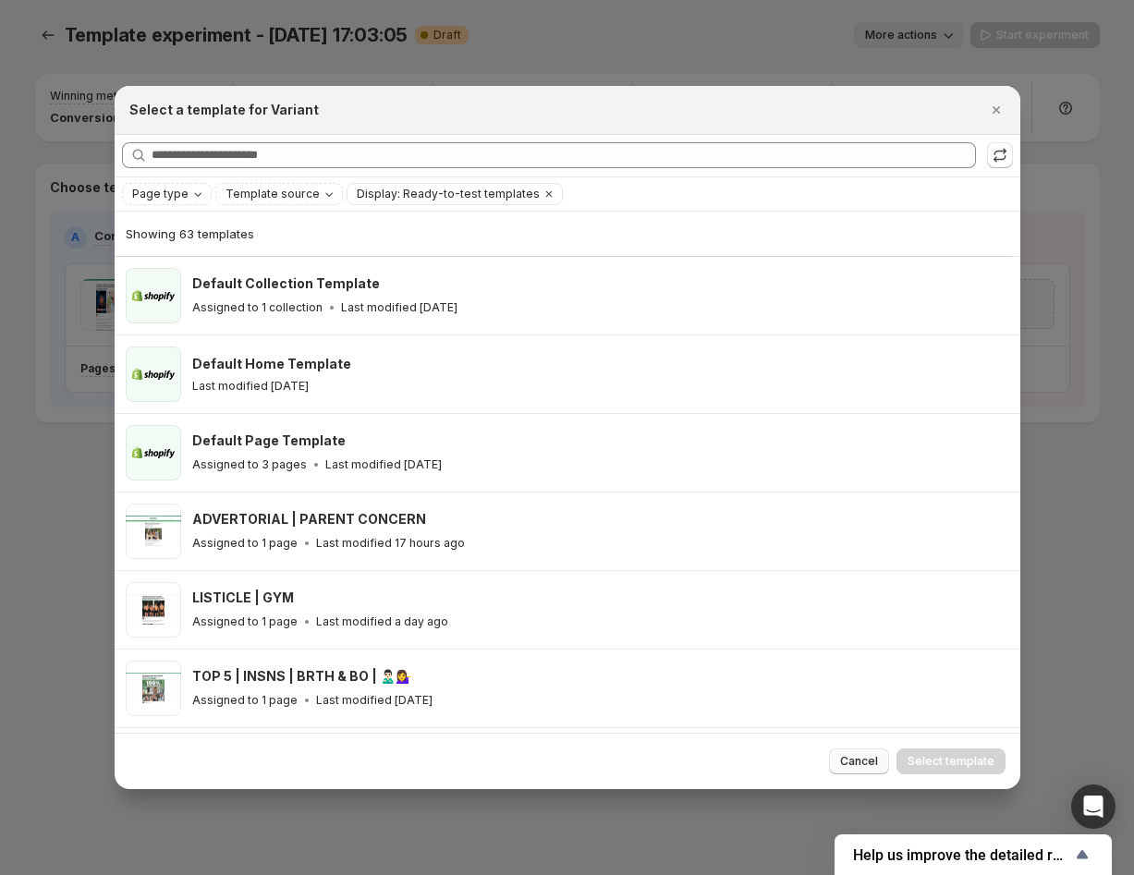
click at [870, 755] on span "Cancel" at bounding box center [859, 761] width 38 height 15
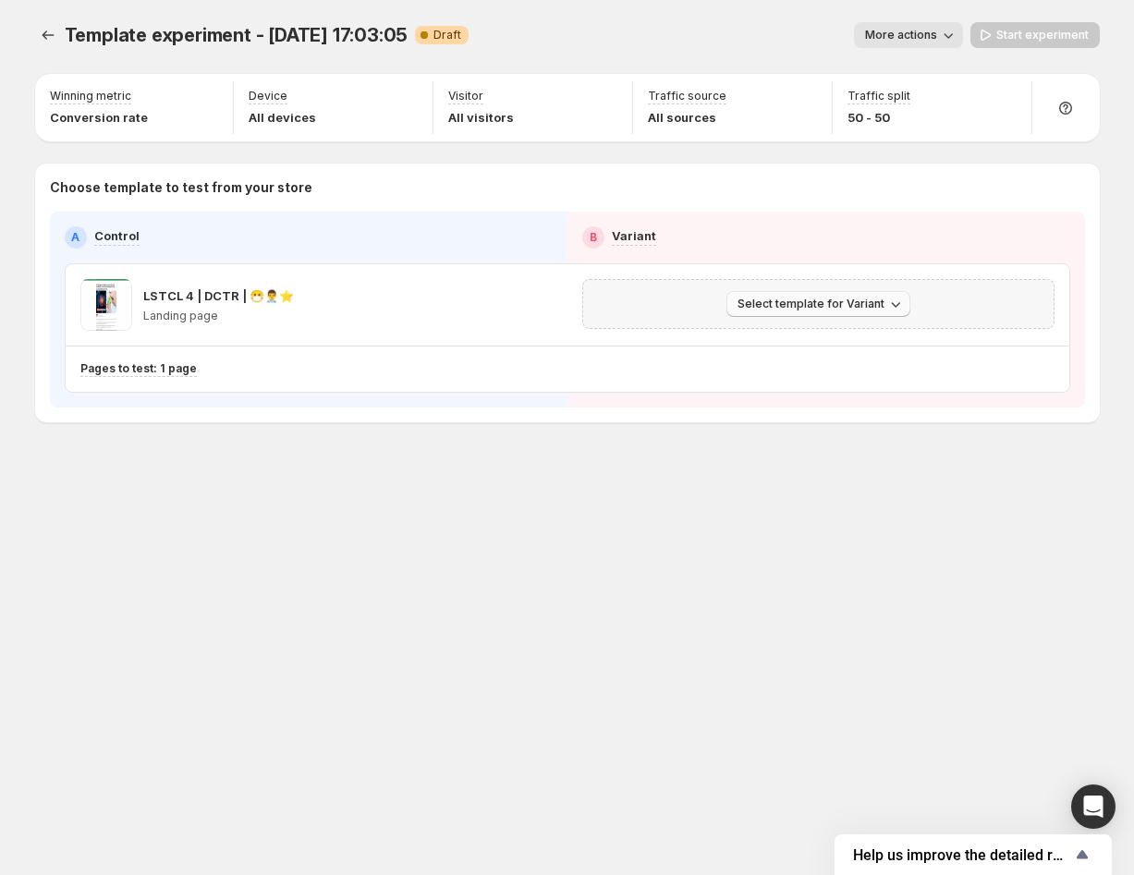
click at [740, 301] on span "Select template for Variant" at bounding box center [810, 304] width 147 height 15
click at [758, 376] on span "Create Variant based on Control" at bounding box center [820, 374] width 188 height 15
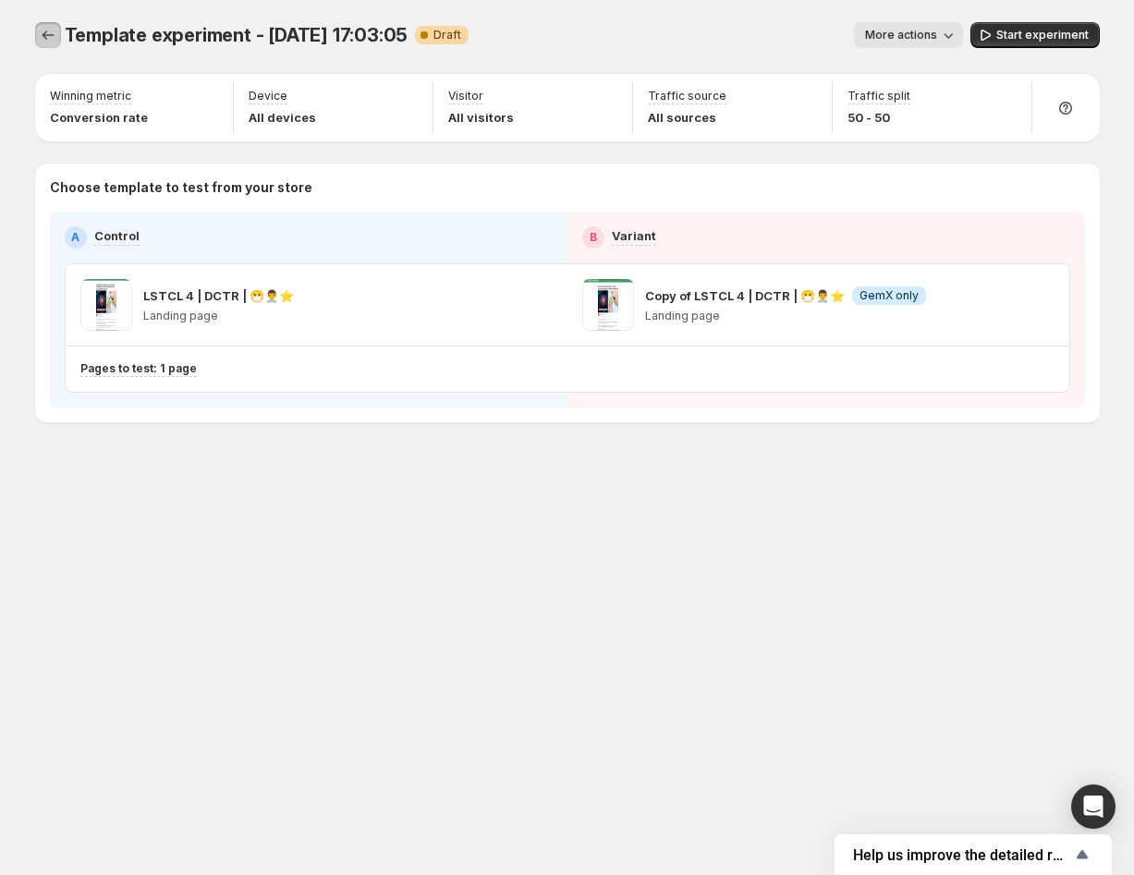
click at [45, 31] on icon "Experiments" at bounding box center [48, 35] width 18 height 18
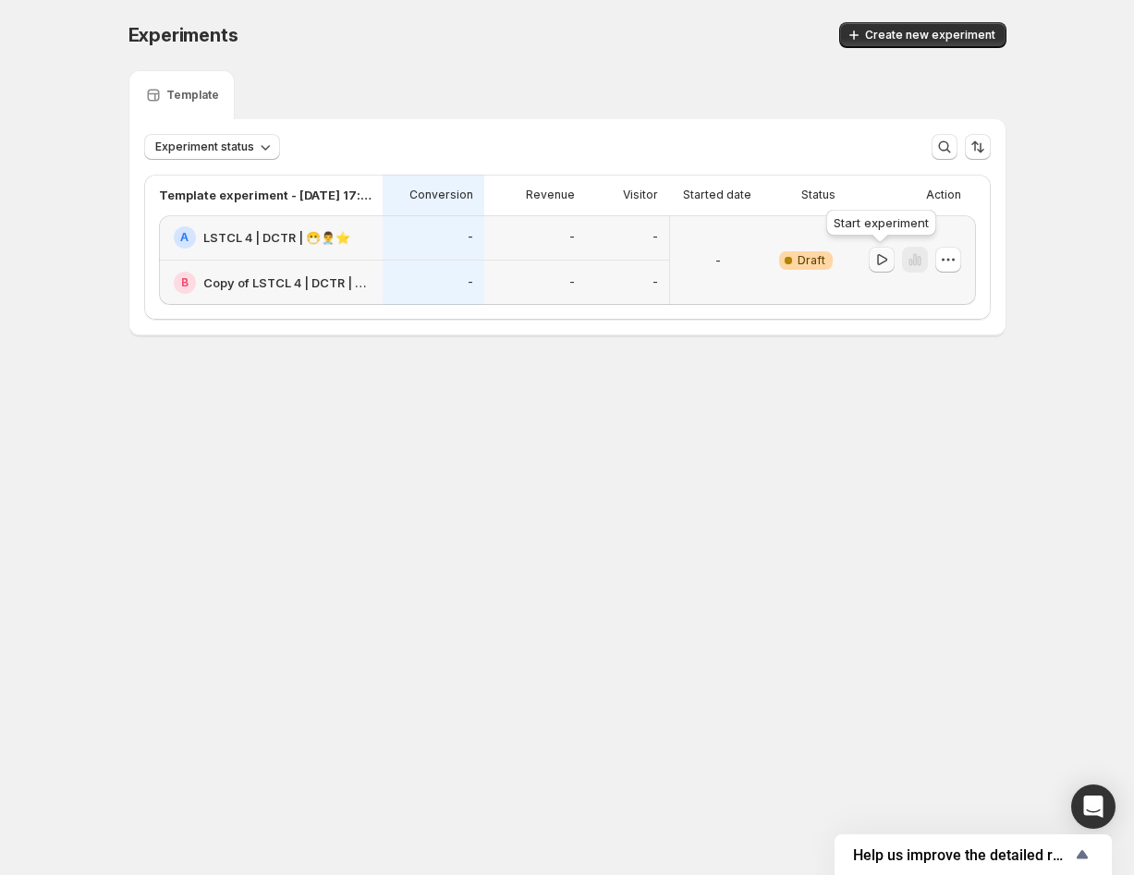
click at [877, 261] on icon "button" at bounding box center [882, 259] width 10 height 11
click at [906, 264] on icon "button" at bounding box center [914, 259] width 18 height 18
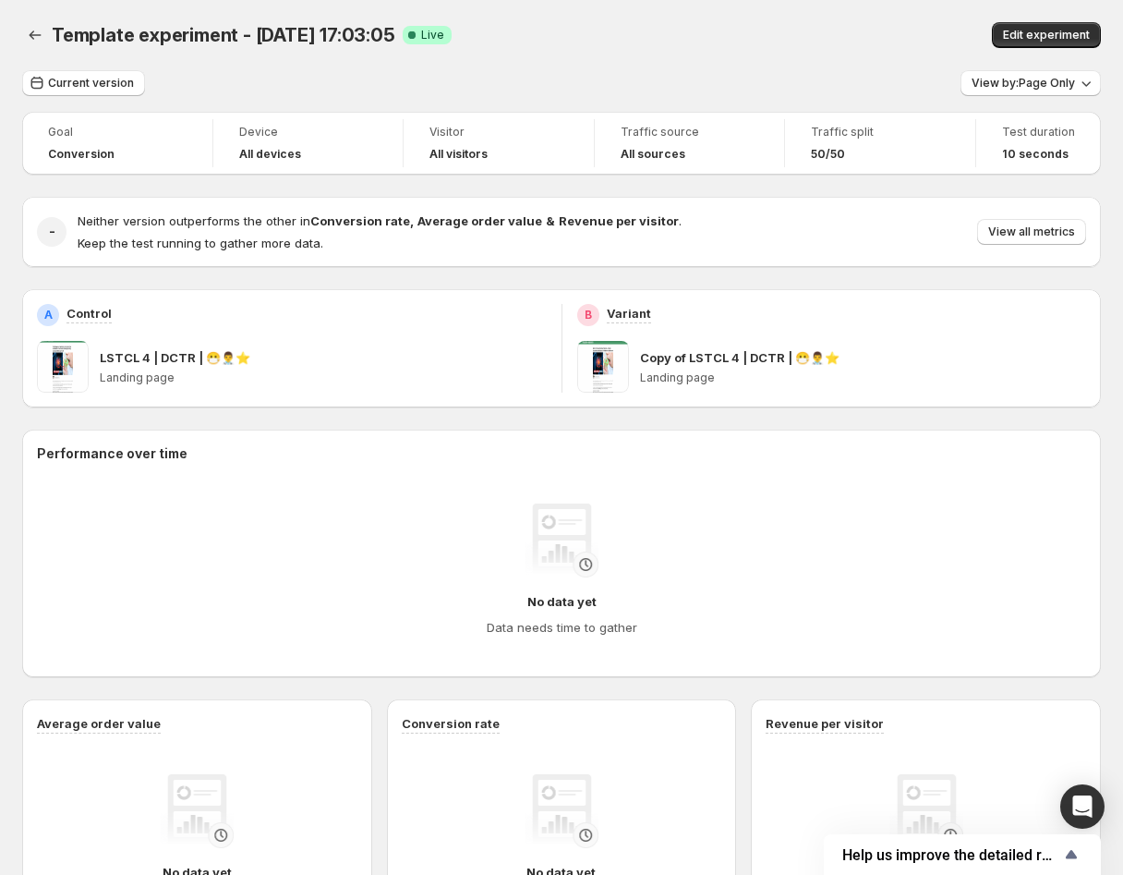
click at [22, 23] on div at bounding box center [37, 35] width 30 height 26
click at [39, 38] on icon "Back" at bounding box center [35, 35] width 18 height 18
